Goal: Task Accomplishment & Management: Complete application form

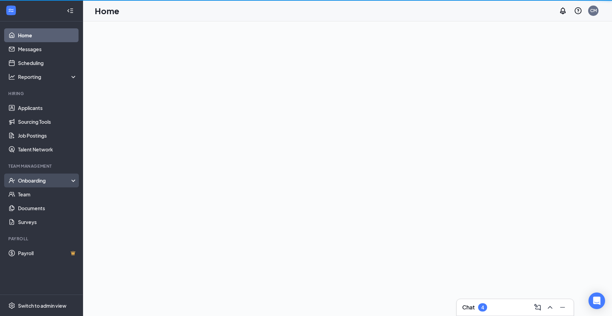
click at [37, 181] on div "Onboarding" at bounding box center [44, 180] width 53 height 7
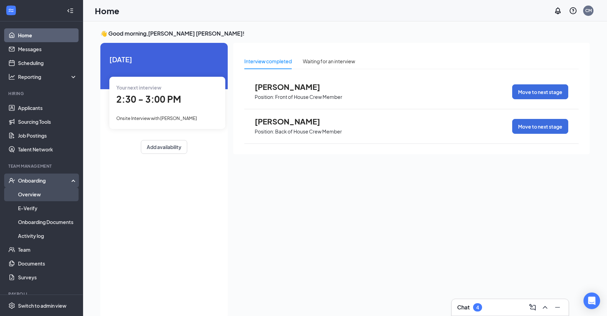
click at [38, 194] on link "Overview" at bounding box center [47, 195] width 59 height 14
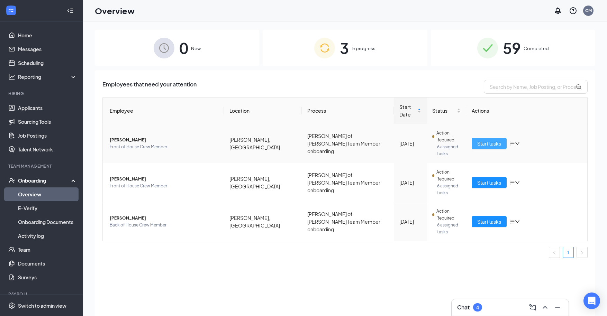
click at [485, 143] on span "Start tasks" at bounding box center [489, 144] width 24 height 8
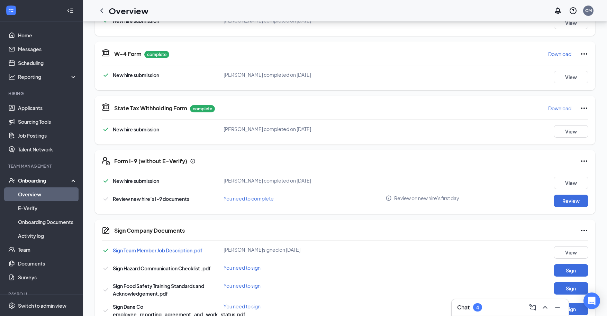
scroll to position [312, 0]
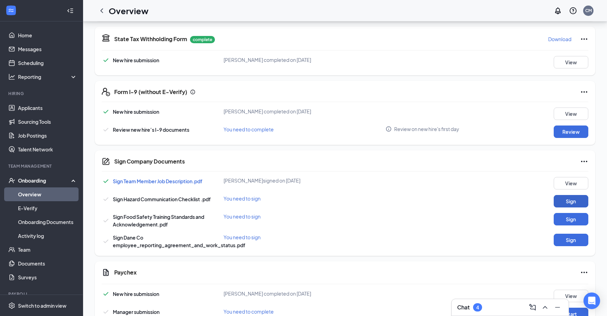
click at [573, 199] on button "Sign" at bounding box center [571, 201] width 35 height 12
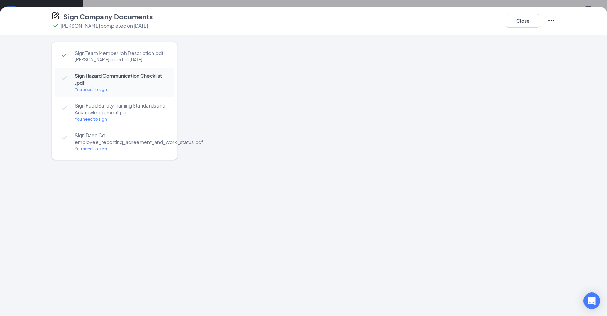
click at [230, 92] on div at bounding box center [377, 163] width 357 height 242
click at [93, 79] on span "Sign Hazard Communication Checklist .pdf" at bounding box center [121, 79] width 93 height 14
click at [525, 22] on button "Close" at bounding box center [523, 21] width 35 height 14
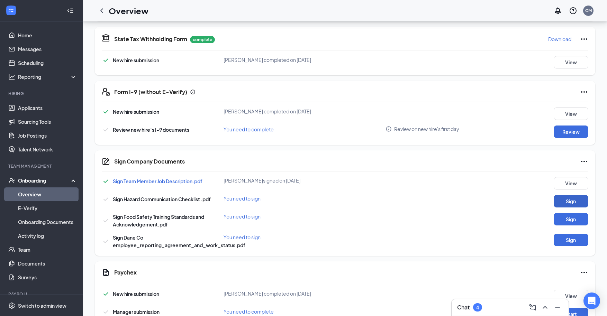
click at [572, 201] on button "Sign" at bounding box center [571, 201] width 35 height 12
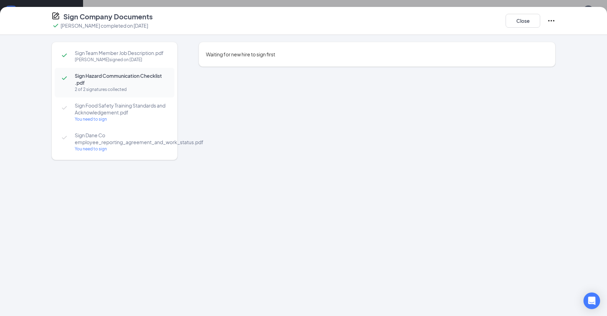
click at [91, 111] on span "Sign Food Safety Training Standards and Acknowledgement.pdf" at bounding box center [121, 109] width 93 height 14
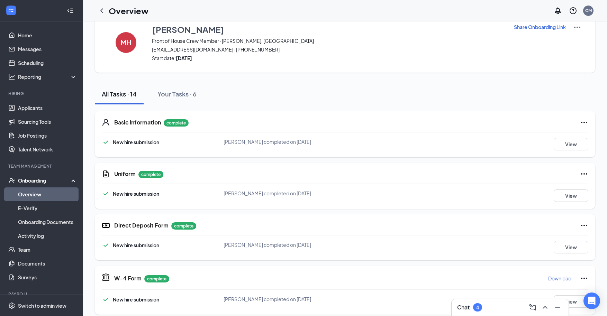
scroll to position [0, 0]
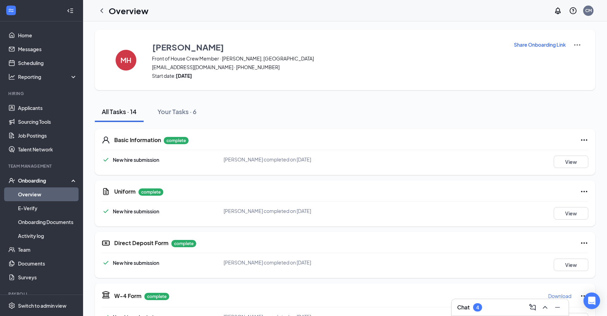
click at [25, 190] on link "Overview" at bounding box center [47, 195] width 59 height 14
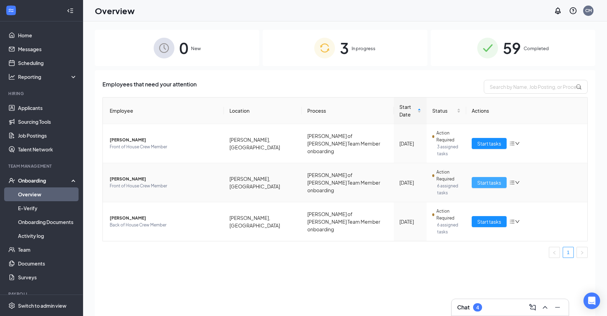
click at [489, 184] on span "Start tasks" at bounding box center [489, 183] width 24 height 8
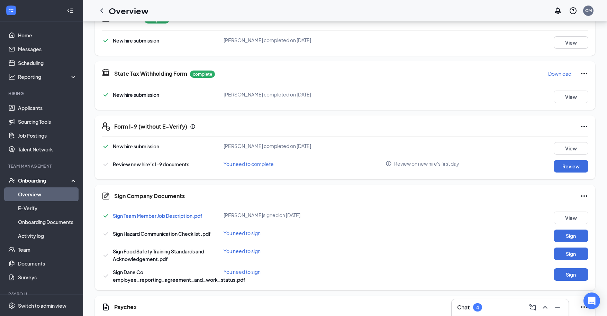
scroll to position [346, 0]
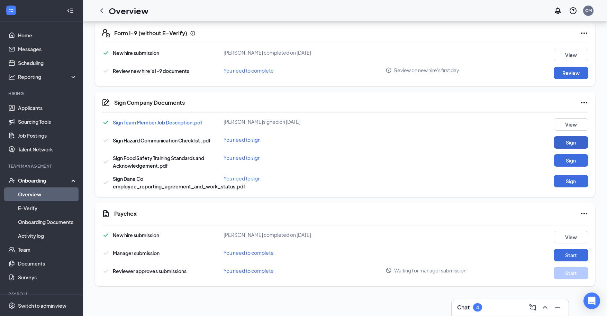
click at [570, 142] on button "Sign" at bounding box center [571, 142] width 35 height 12
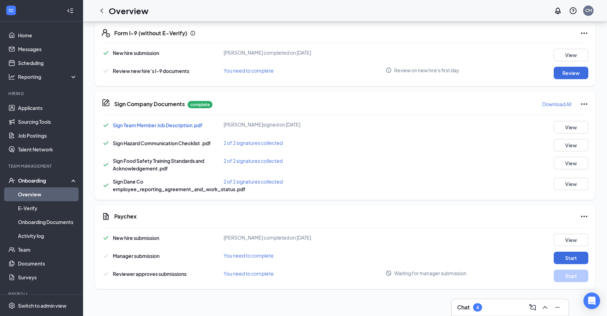
scroll to position [30, 0]
click at [29, 190] on link "Overview" at bounding box center [47, 195] width 59 height 14
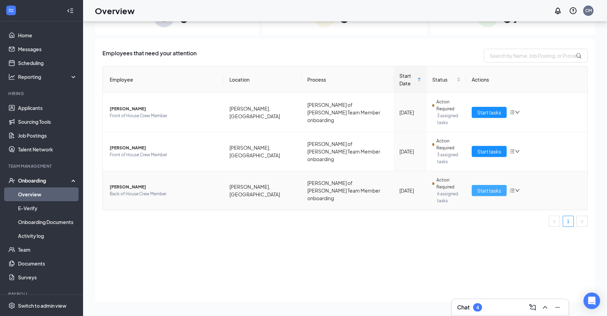
click at [494, 191] on span "Start tasks" at bounding box center [489, 191] width 24 height 8
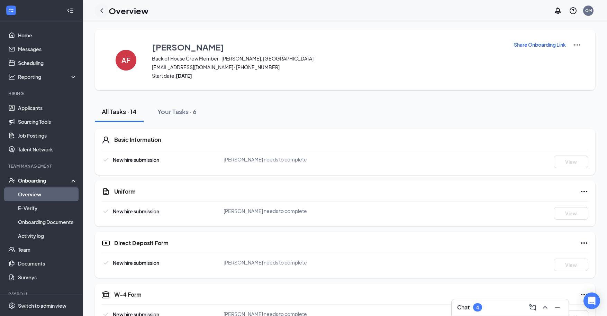
click at [101, 11] on icon "ChevronLeft" at bounding box center [101, 10] width 3 height 4
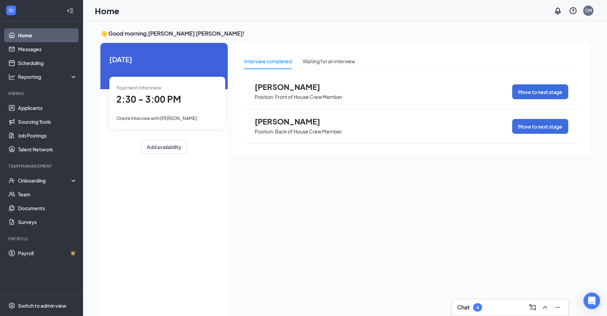
click at [152, 105] on div "2:30 - 3:00 PM" at bounding box center [167, 99] width 102 height 14
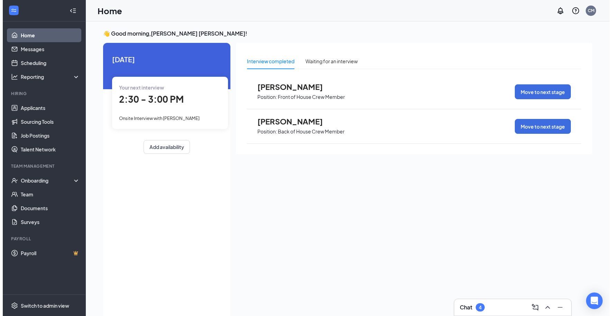
scroll to position [3, 0]
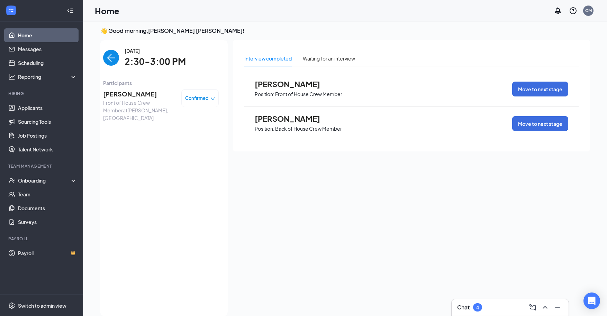
click at [147, 98] on span "Mahamane Zakaouanou" at bounding box center [139, 94] width 73 height 10
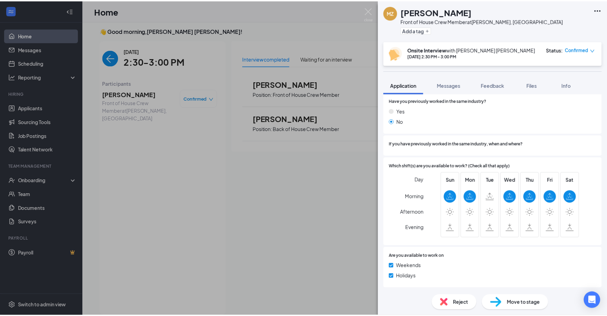
scroll to position [259, 0]
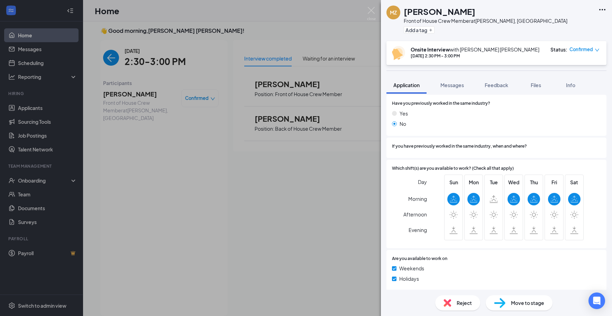
click at [191, 200] on div "MZ Mahamane Zakaouanou Front of House Crew Member at McFarland, WI Add a tag On…" at bounding box center [306, 158] width 612 height 316
click at [277, 178] on div "MZ Mahamane Zakaouanou Front of House Crew Member at McFarland, WI Add a tag On…" at bounding box center [306, 158] width 612 height 316
click at [277, 178] on div "Interview completed Waiting for an interview Carla Castillo Position: Front of …" at bounding box center [414, 176] width 362 height 272
